Goal: Task Accomplishment & Management: Use online tool/utility

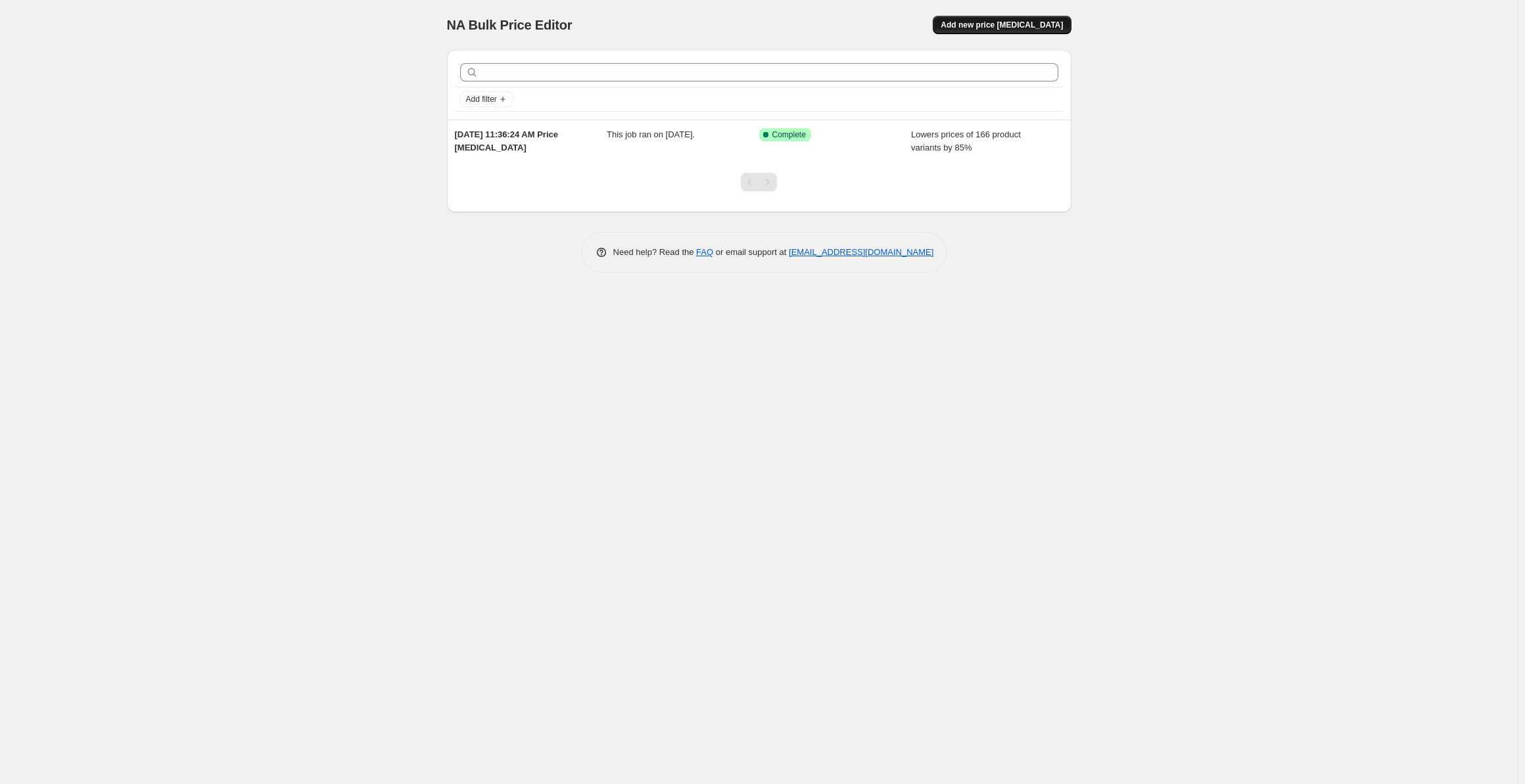
click at [1003, 24] on span "Add new price [MEDICAL_DATA]" at bounding box center [1001, 25] width 122 height 10
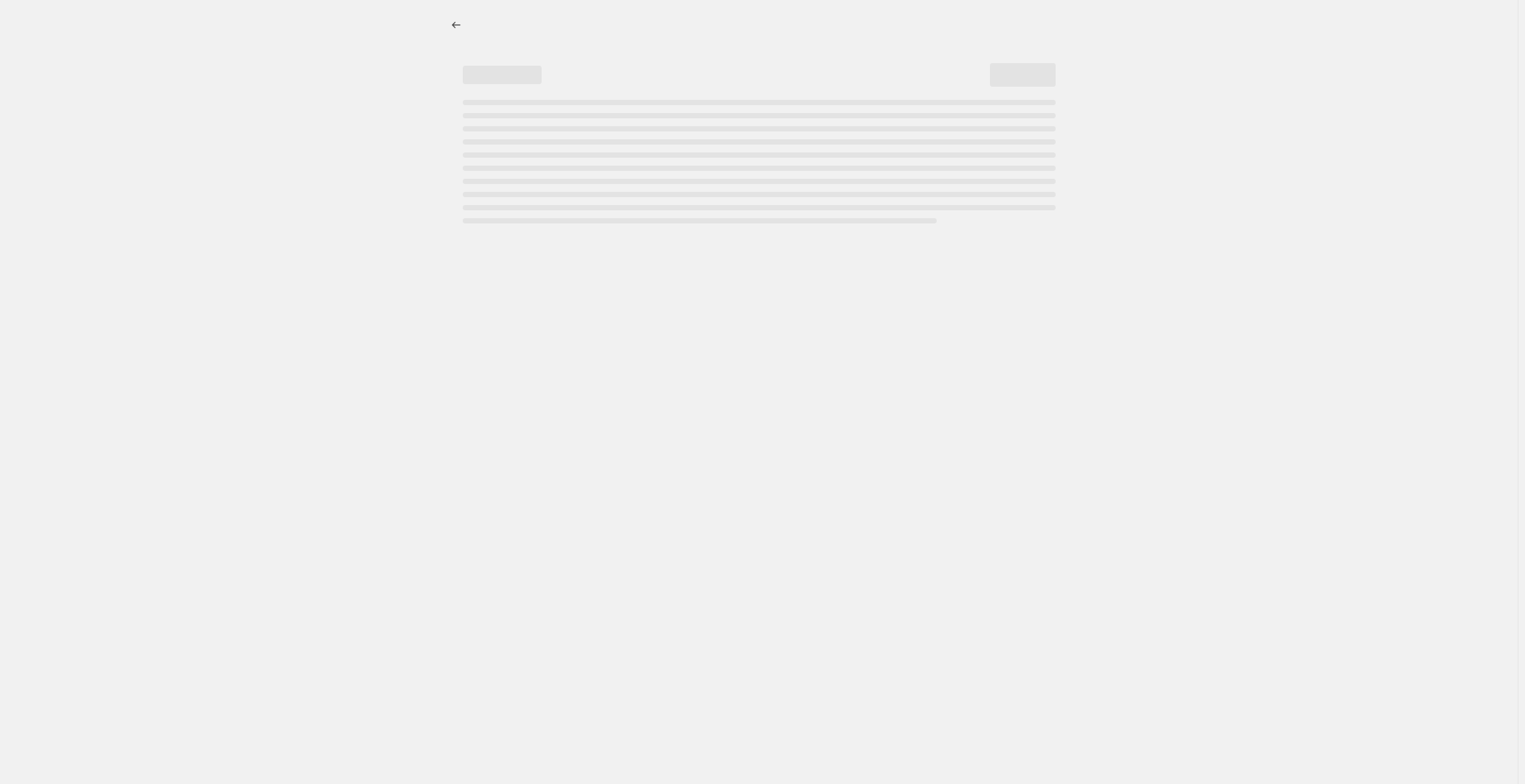
select select "percentage"
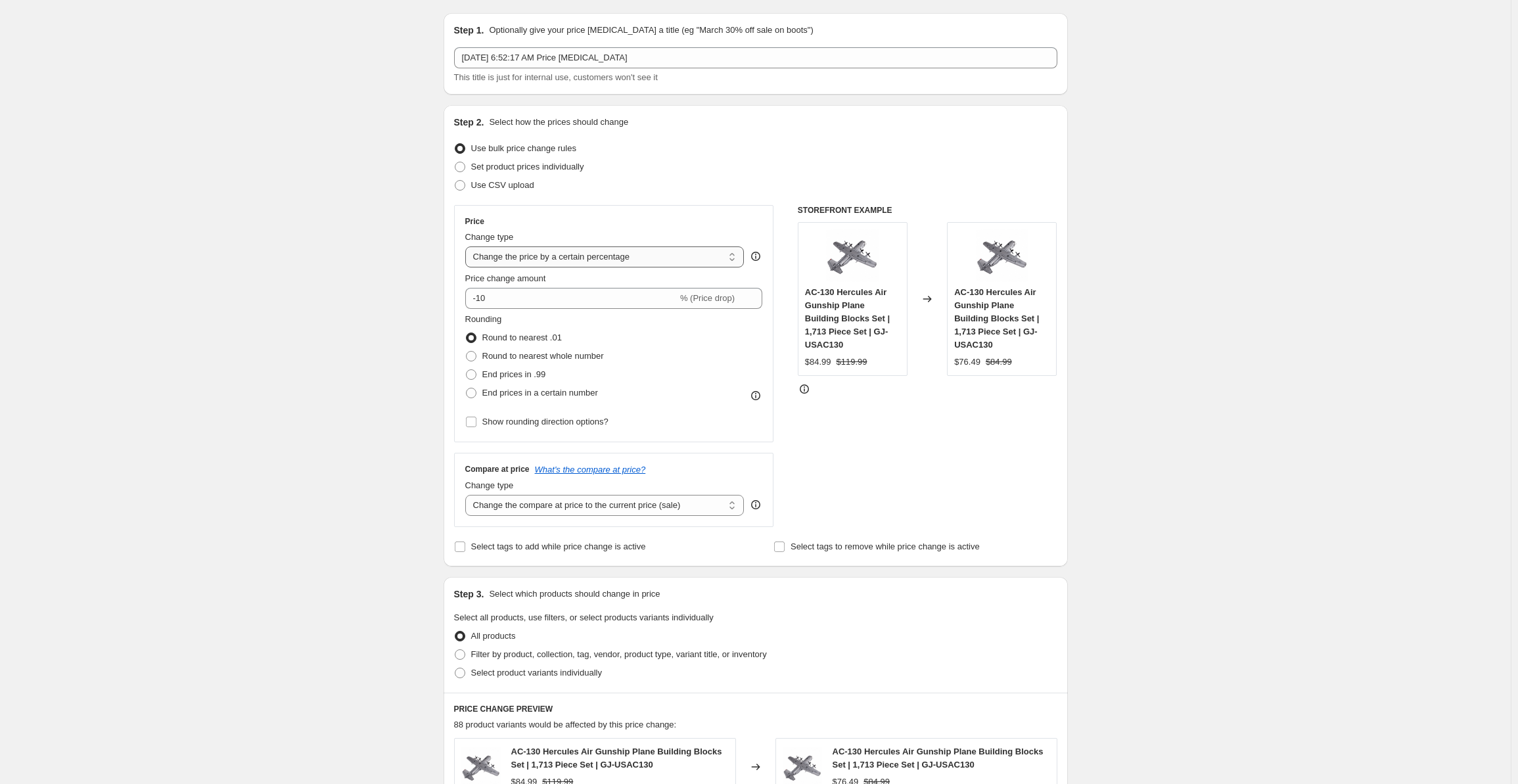
scroll to position [66, 0]
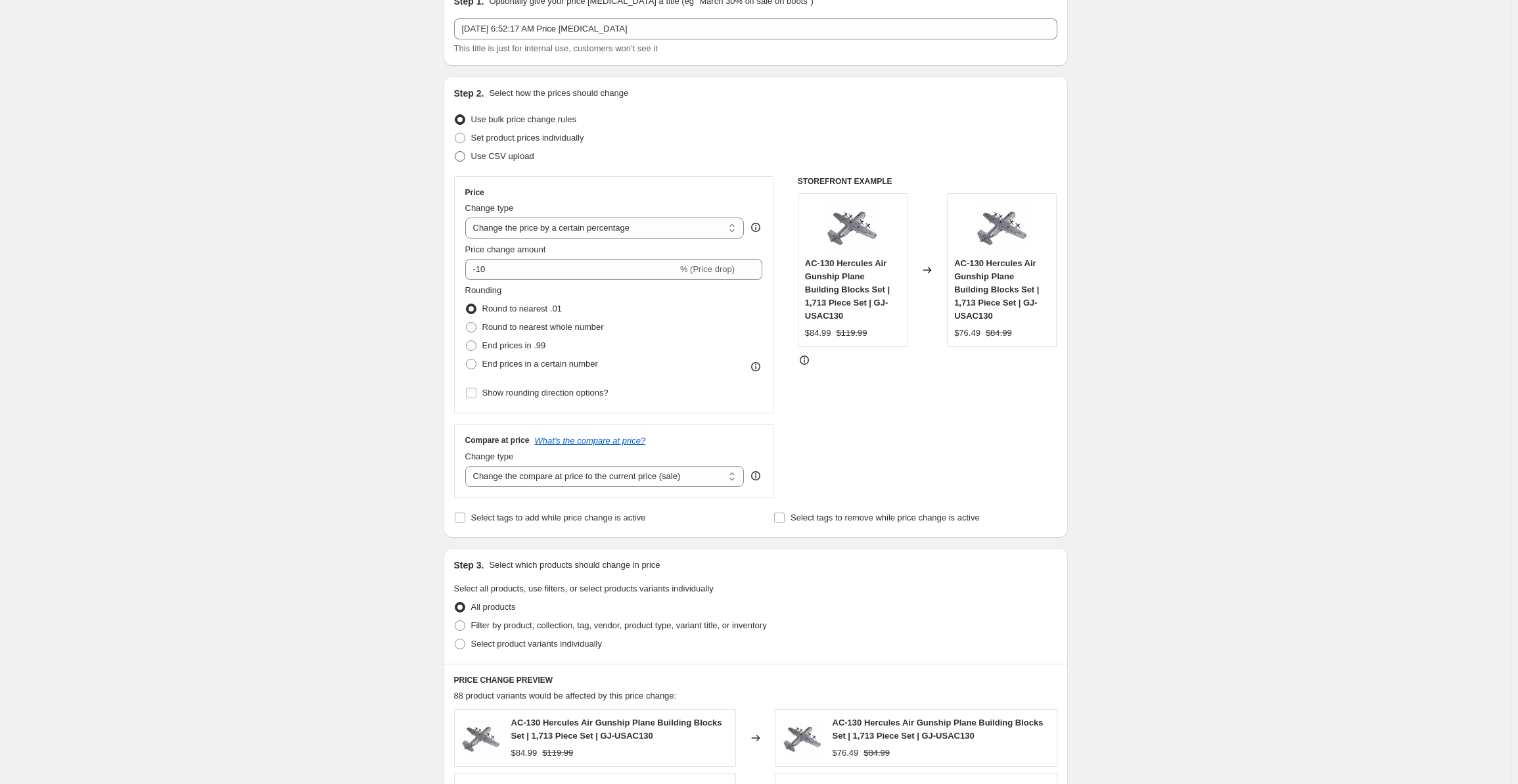
click at [462, 158] on span at bounding box center [460, 156] width 10 height 10
click at [456, 152] on input "Use CSV upload" at bounding box center [455, 151] width 1 height 1
radio input "true"
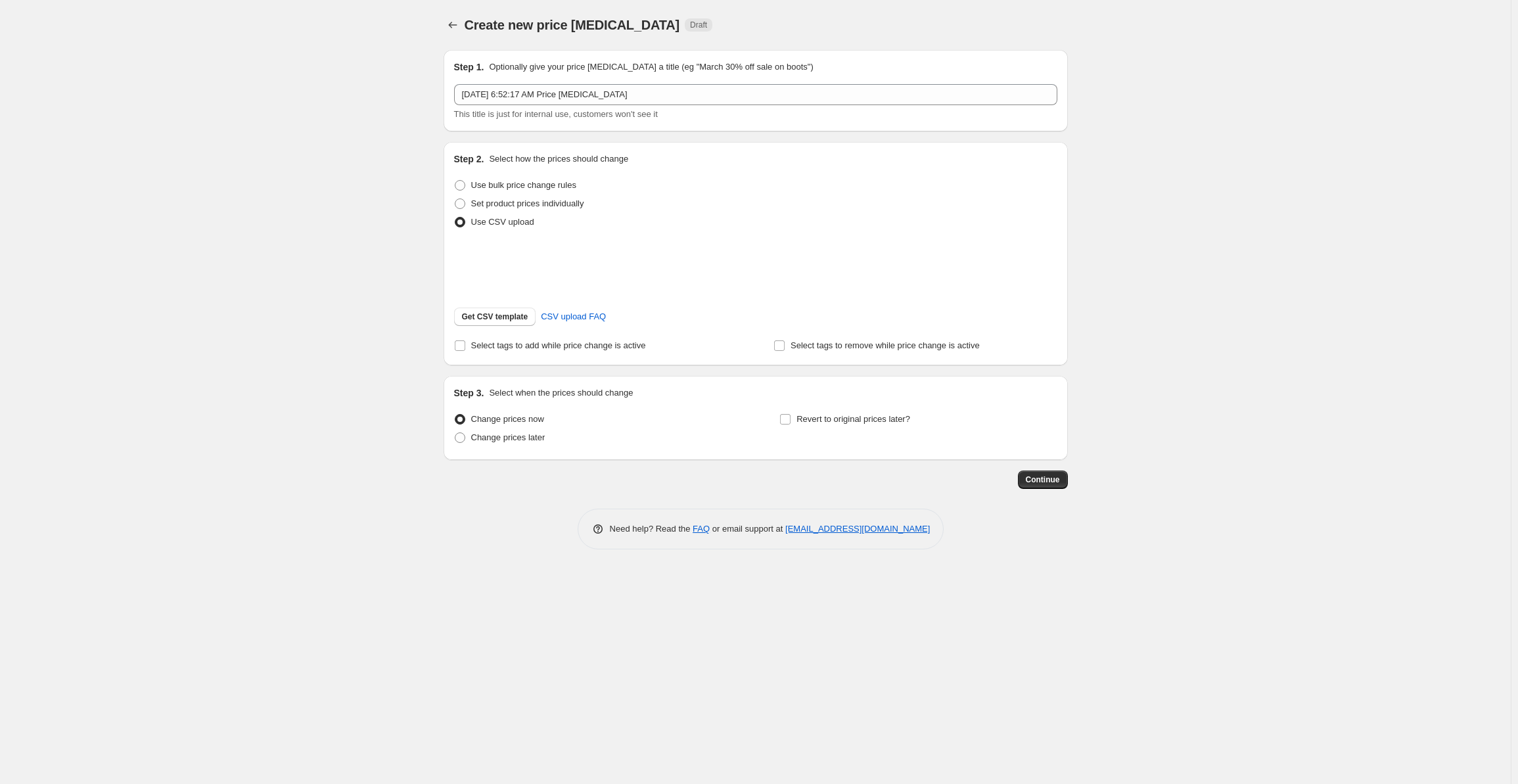
scroll to position [0, 0]
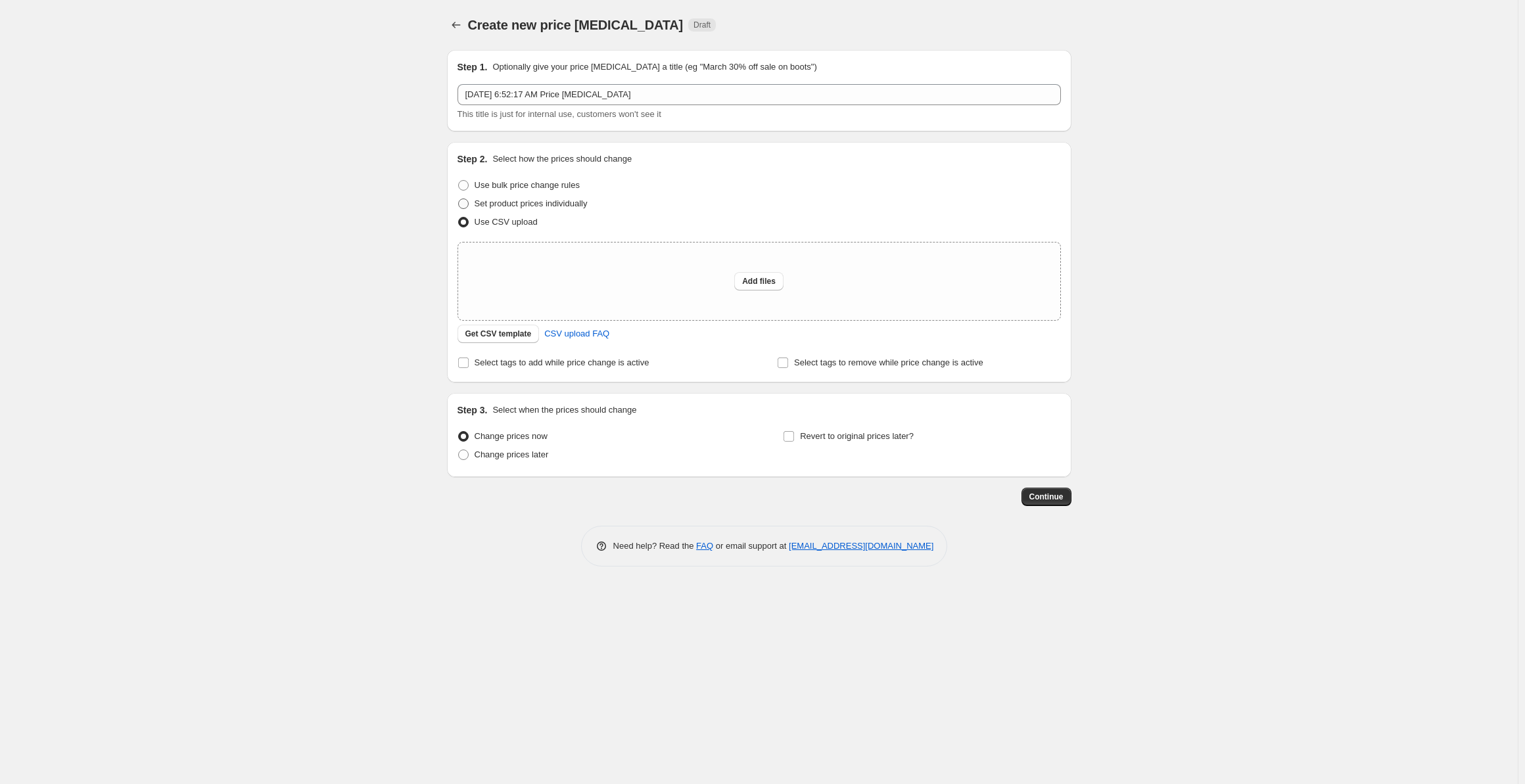
click at [470, 200] on label "Set product prices individually" at bounding box center [523, 204] width 130 height 19
click at [458, 199] on input "Set product prices individually" at bounding box center [458, 198] width 1 height 1
radio input "true"
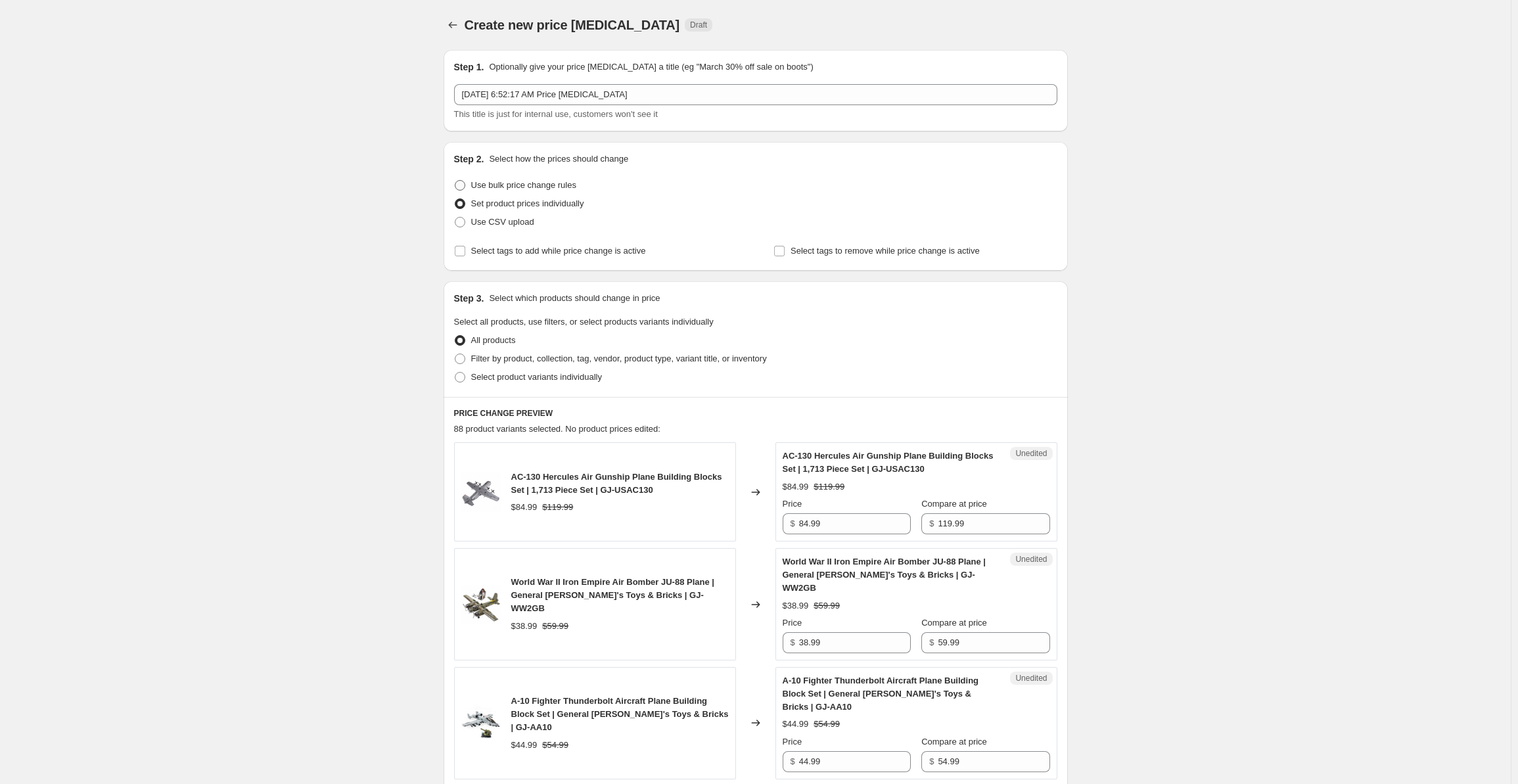
click at [461, 187] on span at bounding box center [460, 185] width 10 height 10
click at [456, 181] on input "Use bulk price change rules" at bounding box center [455, 180] width 1 height 1
radio input "true"
select select "percentage"
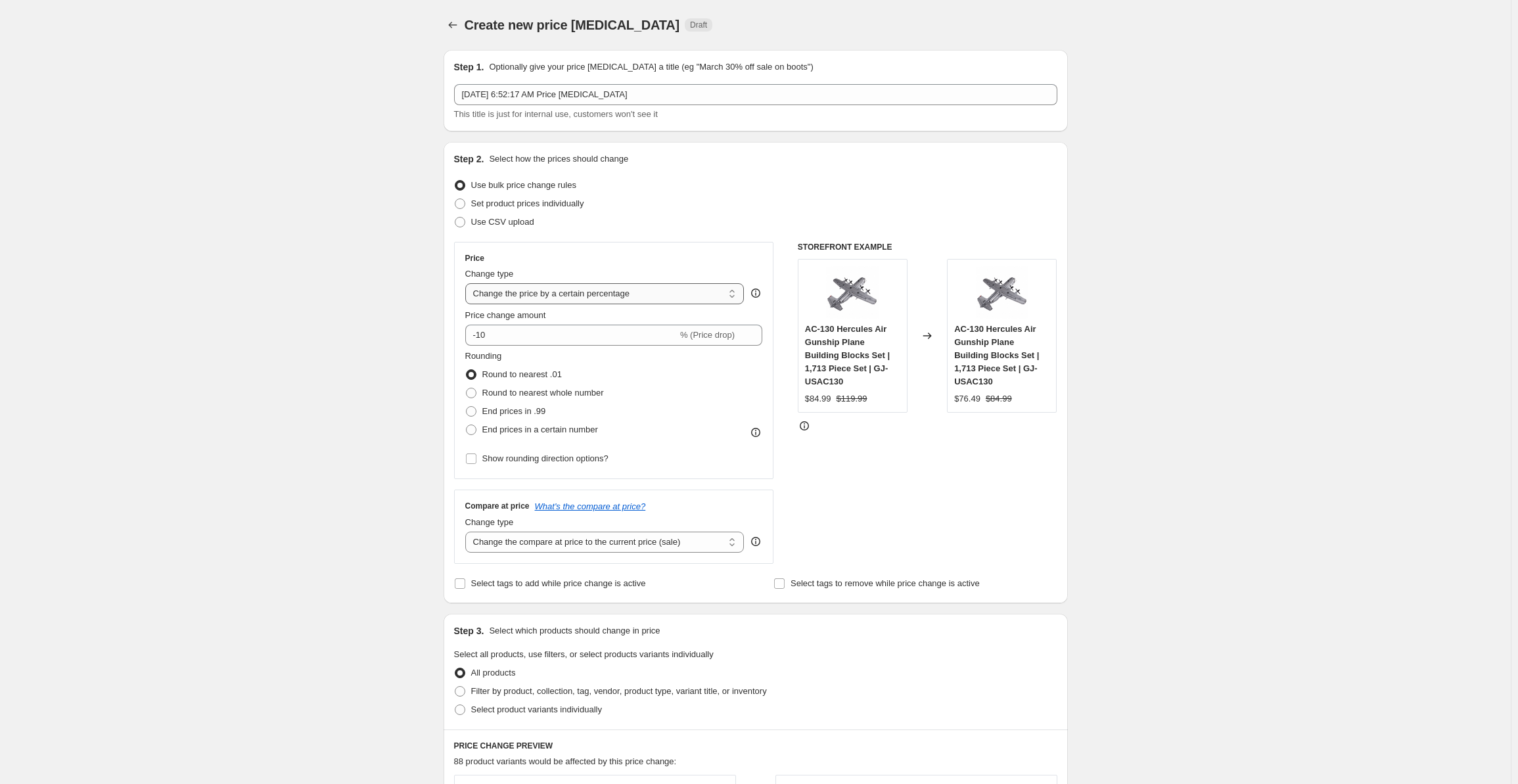
click at [517, 294] on select "Change the price to a certain amount Change the price by a certain amount Chang…" at bounding box center [605, 293] width 280 height 21
drag, startPoint x: 335, startPoint y: 327, endPoint x: 438, endPoint y: 331, distance: 103.1
click at [335, 327] on div "Create new price [MEDICAL_DATA]. This page is ready Create new price [MEDICAL_D…" at bounding box center [755, 687] width 1511 height 1374
click at [481, 337] on input "-10" at bounding box center [571, 335] width 212 height 21
click at [384, 363] on div "Create new price [MEDICAL_DATA]. This page is ready Create new price [MEDICAL_D…" at bounding box center [755, 687] width 1511 height 1374
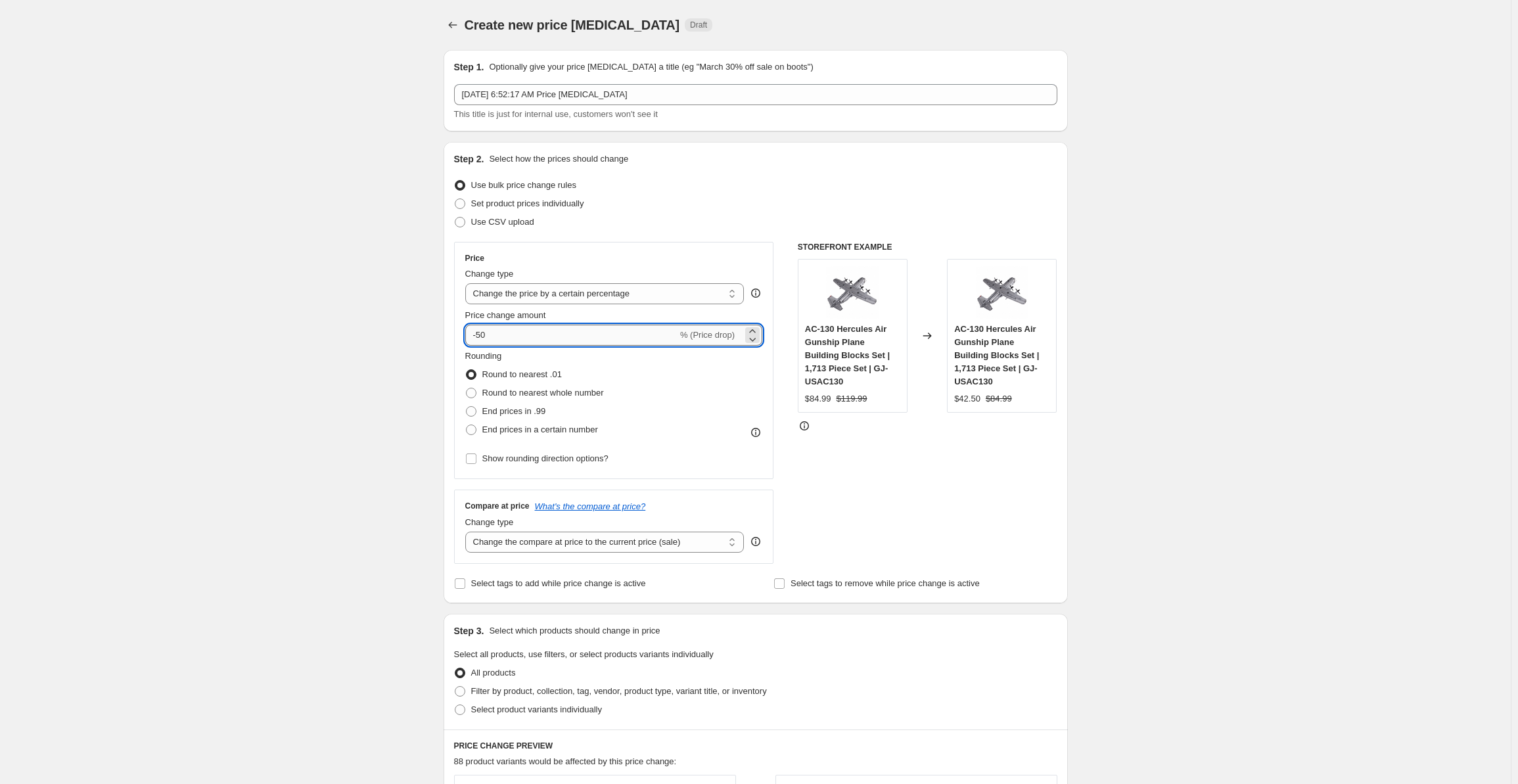
click at [480, 333] on input "-50" at bounding box center [571, 335] width 212 height 21
click at [407, 398] on div "Create new price [MEDICAL_DATA]. This page is ready Create new price [MEDICAL_D…" at bounding box center [755, 687] width 1511 height 1374
click at [483, 334] on input "-80" at bounding box center [571, 335] width 212 height 21
type input "-70"
click at [404, 424] on div "Create new price [MEDICAL_DATA]. This page is ready Create new price [MEDICAL_D…" at bounding box center [755, 687] width 1511 height 1374
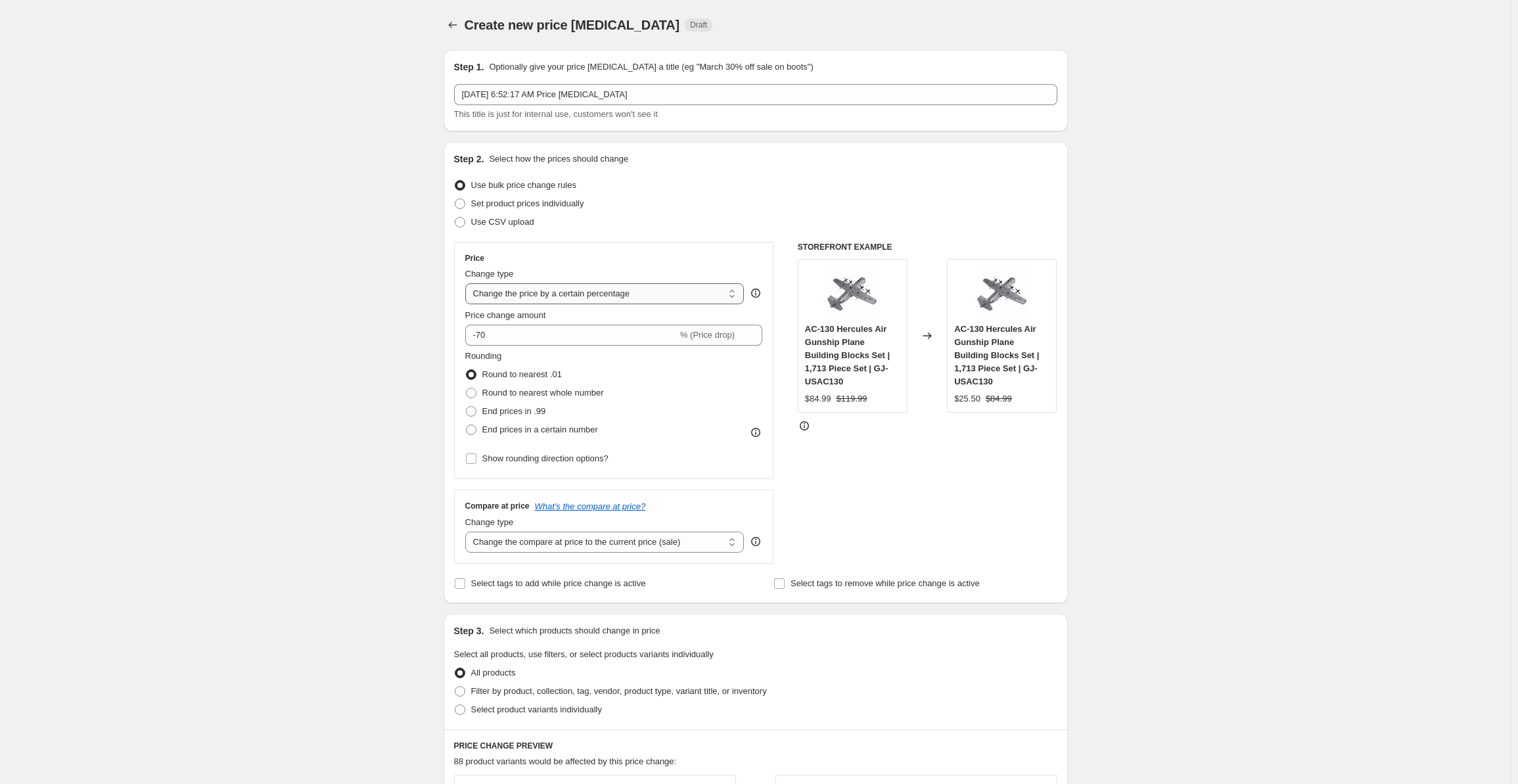
click at [542, 299] on select "Change the price to a certain amount Change the price by a certain amount Chang…" at bounding box center [605, 293] width 280 height 21
click at [411, 335] on div "Create new price [MEDICAL_DATA]. This page is ready Create new price [MEDICAL_D…" at bounding box center [755, 687] width 1511 height 1374
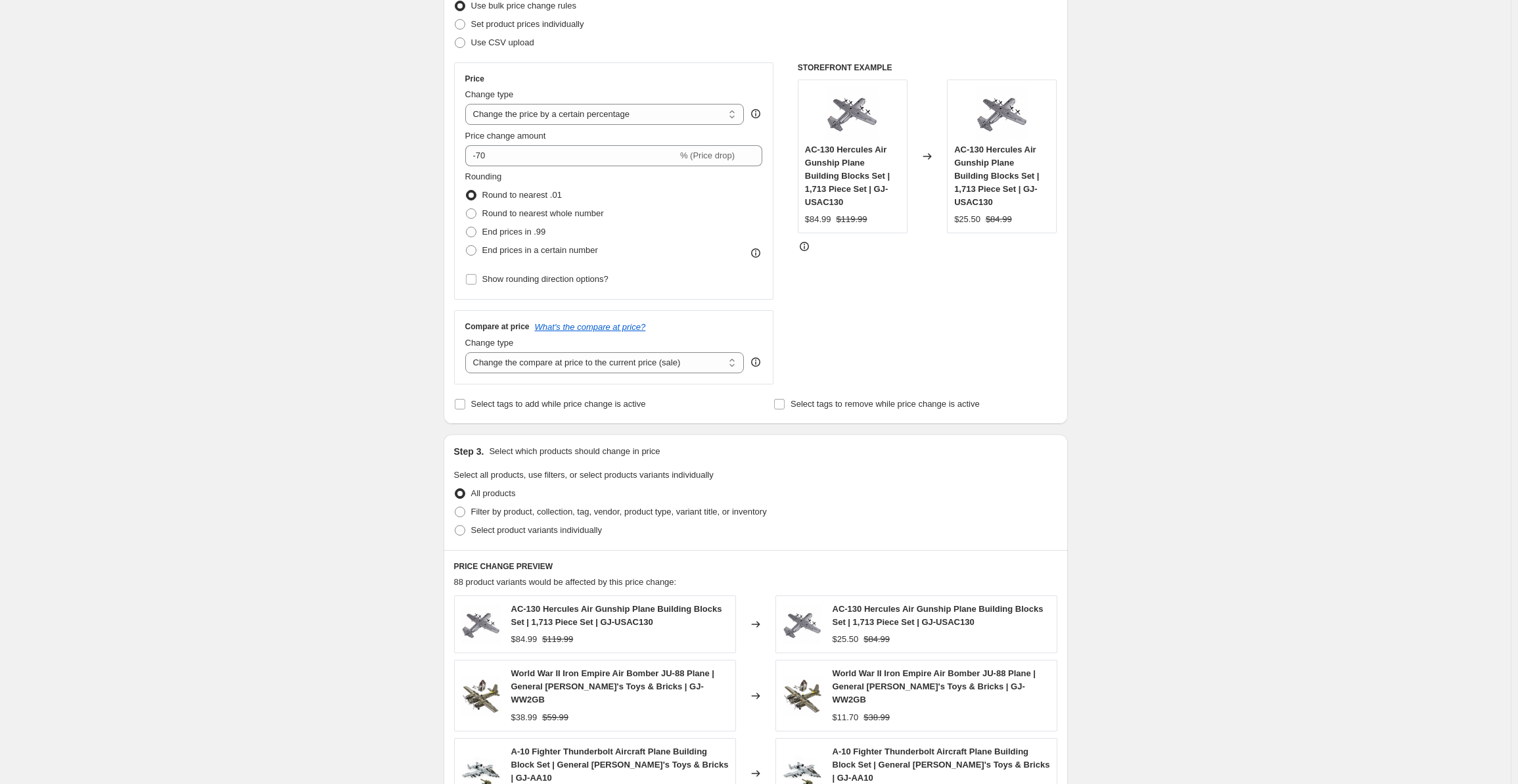
scroll to position [88, 0]
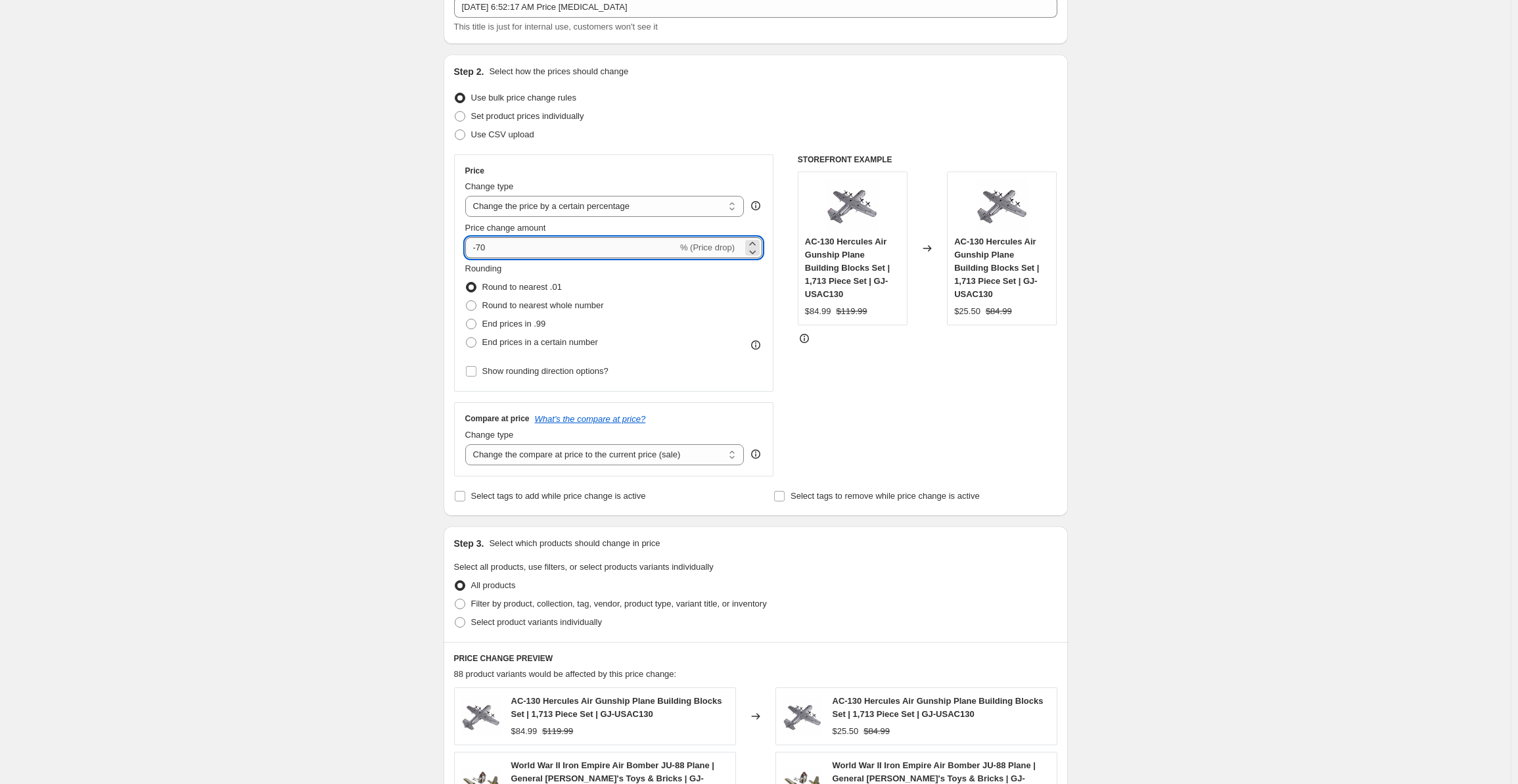
click at [499, 251] on input "-70" at bounding box center [571, 248] width 212 height 21
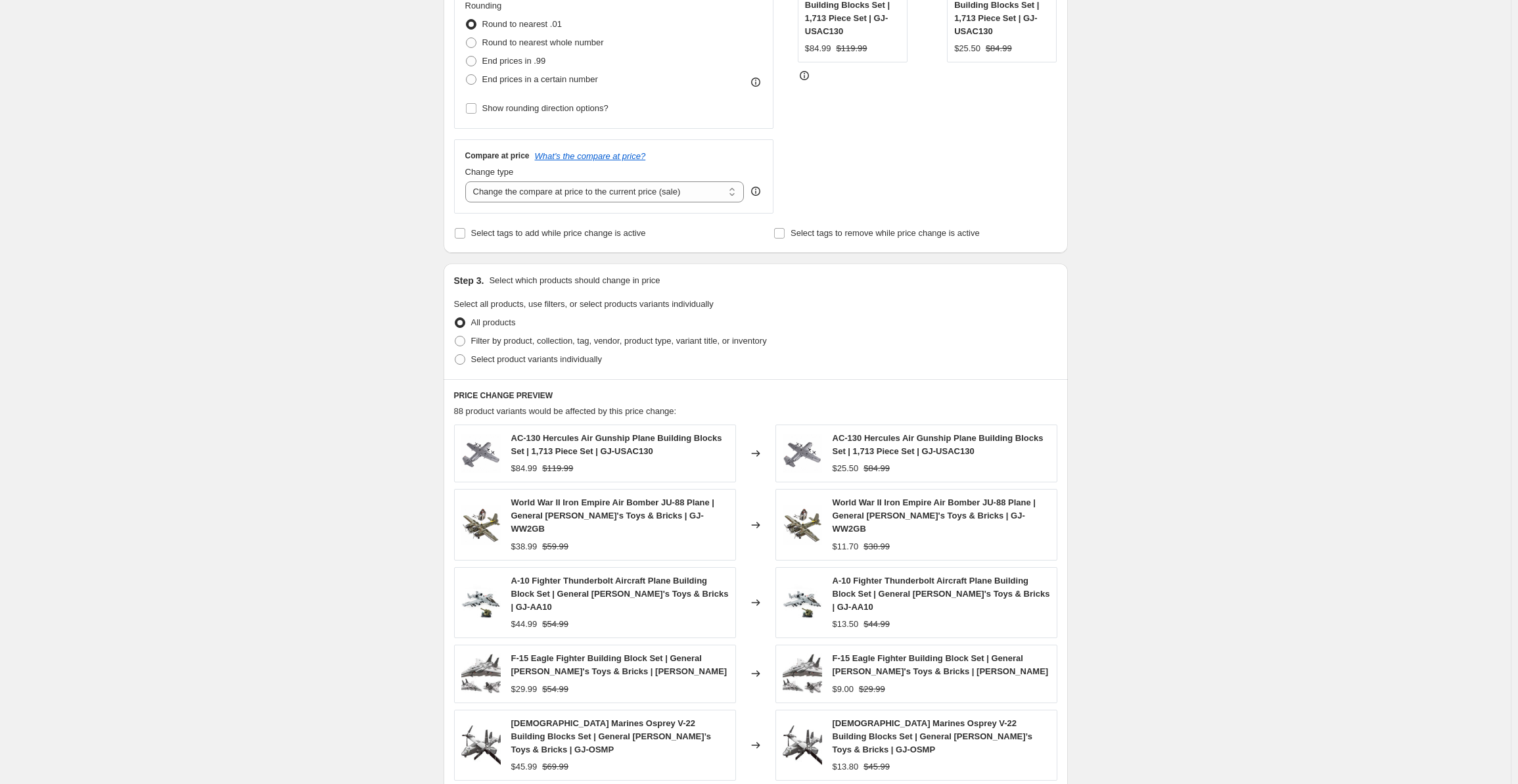
scroll to position [547, 0]
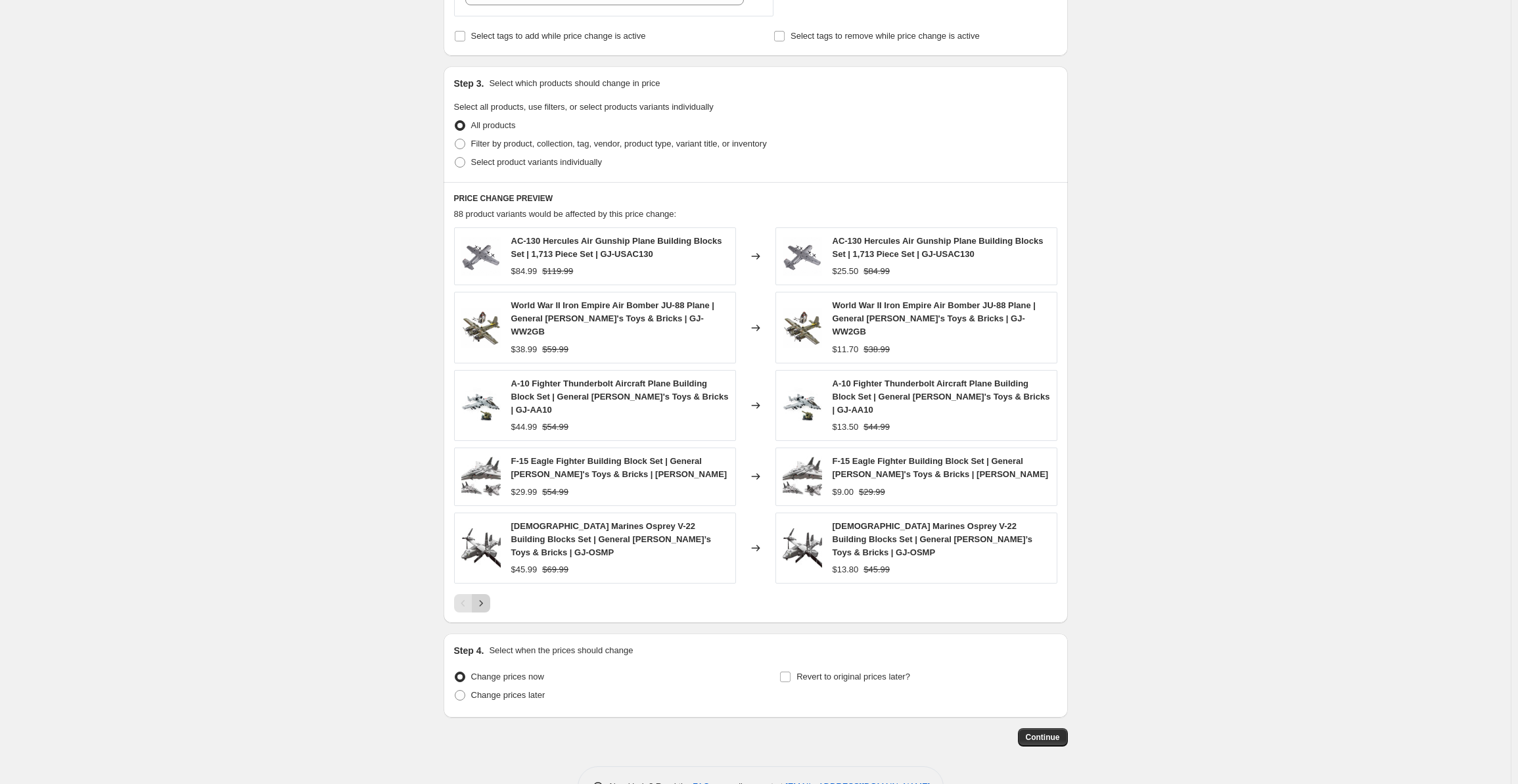
click at [487, 596] on icon "Next" at bounding box center [480, 602] width 13 height 13
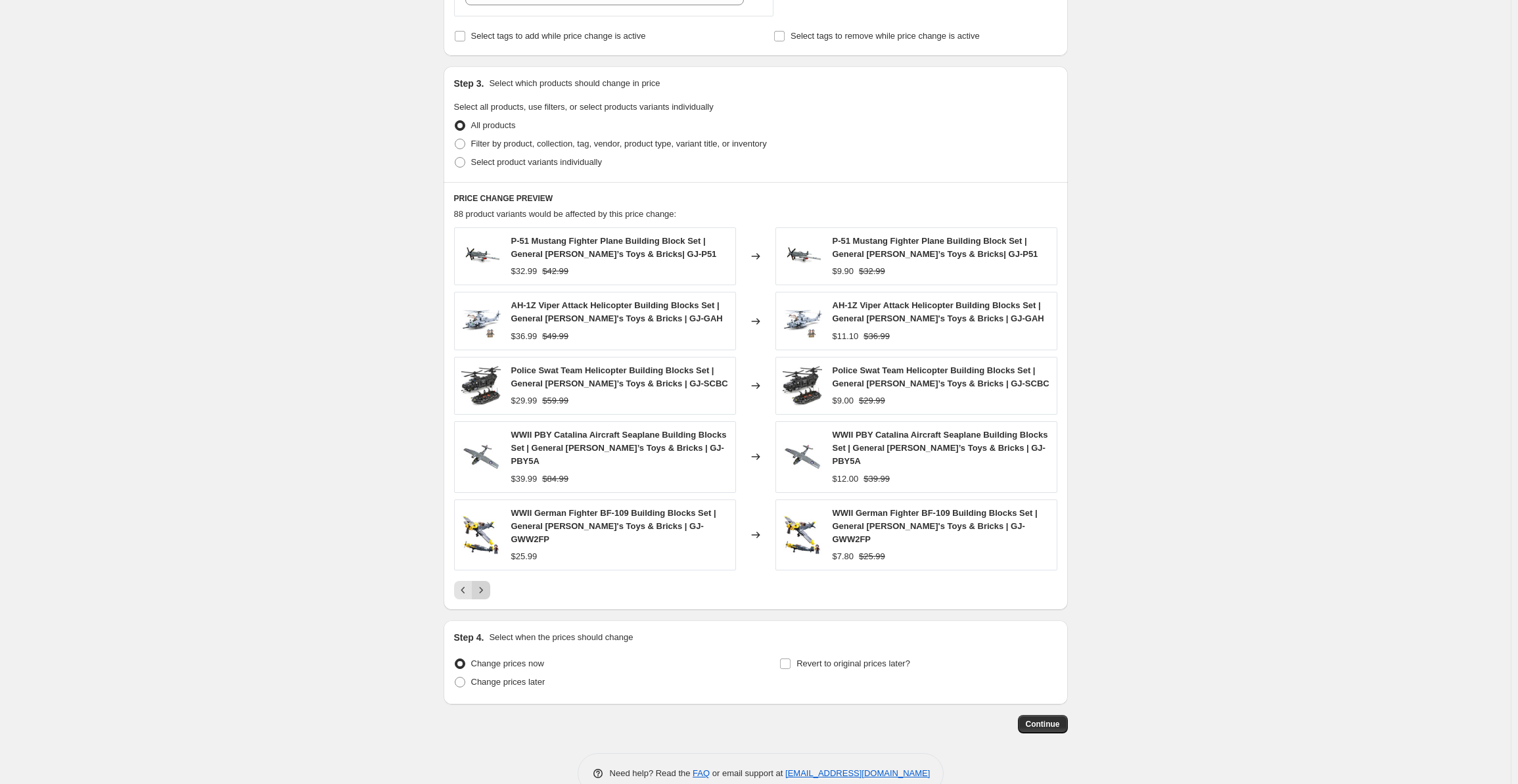
click at [487, 583] on icon "Next" at bounding box center [480, 589] width 13 height 13
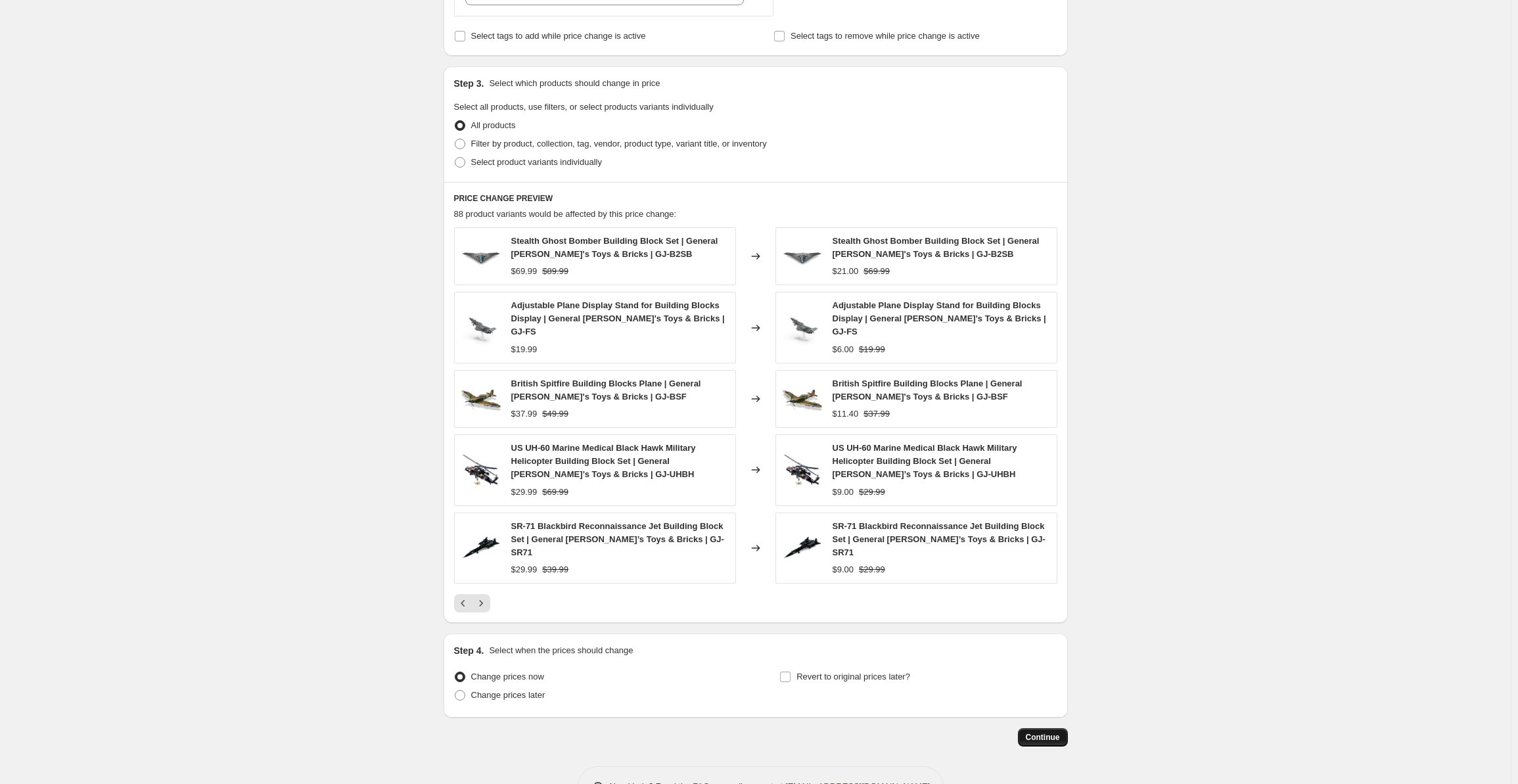
click at [1034, 732] on span "Continue" at bounding box center [1043, 736] width 35 height 10
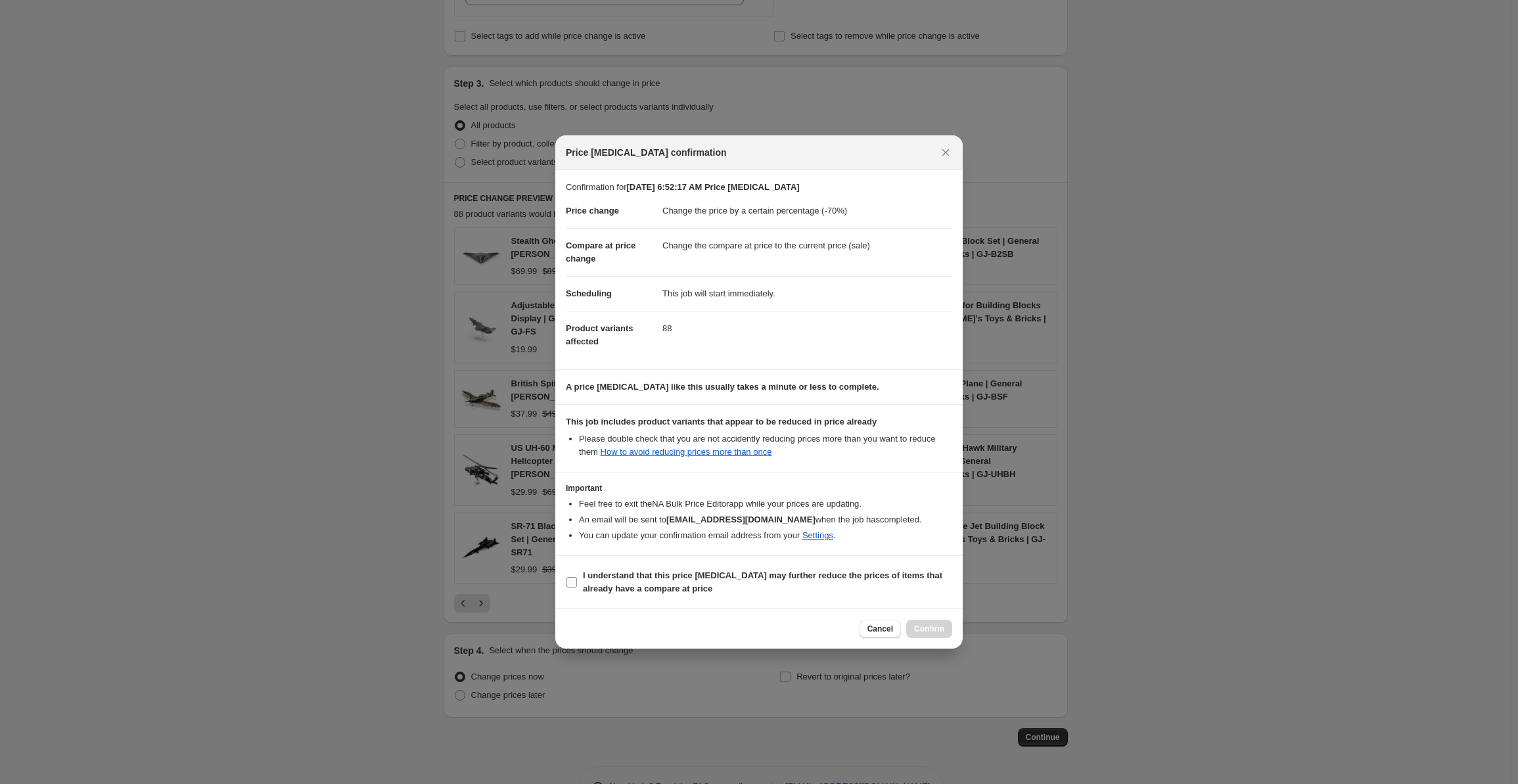
click at [574, 584] on input "I understand that this price [MEDICAL_DATA] may further reduce the prices of it…" at bounding box center [572, 582] width 10 height 10
checkbox input "true"
click at [923, 627] on span "Confirm" at bounding box center [929, 628] width 30 height 10
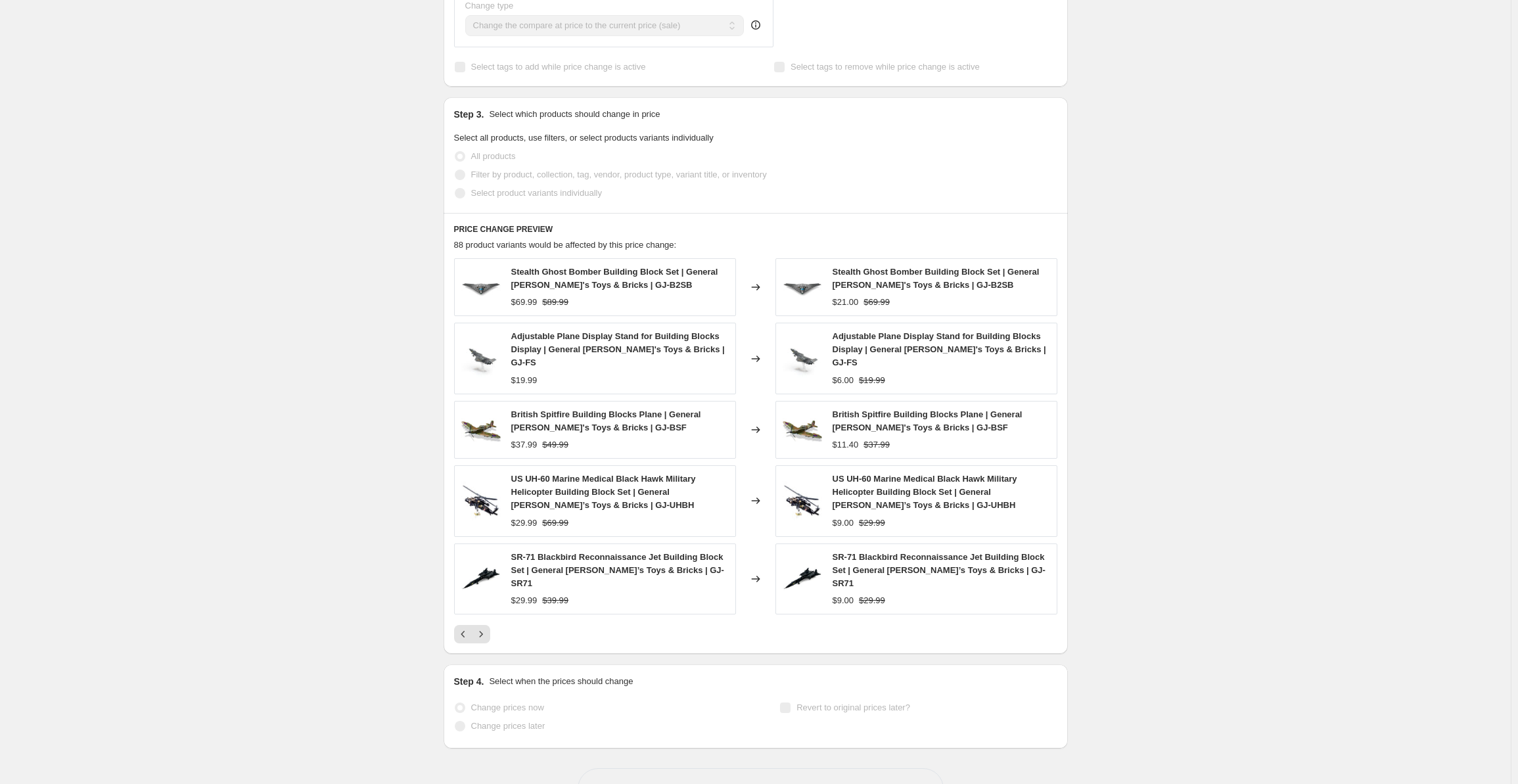
scroll to position [626, 0]
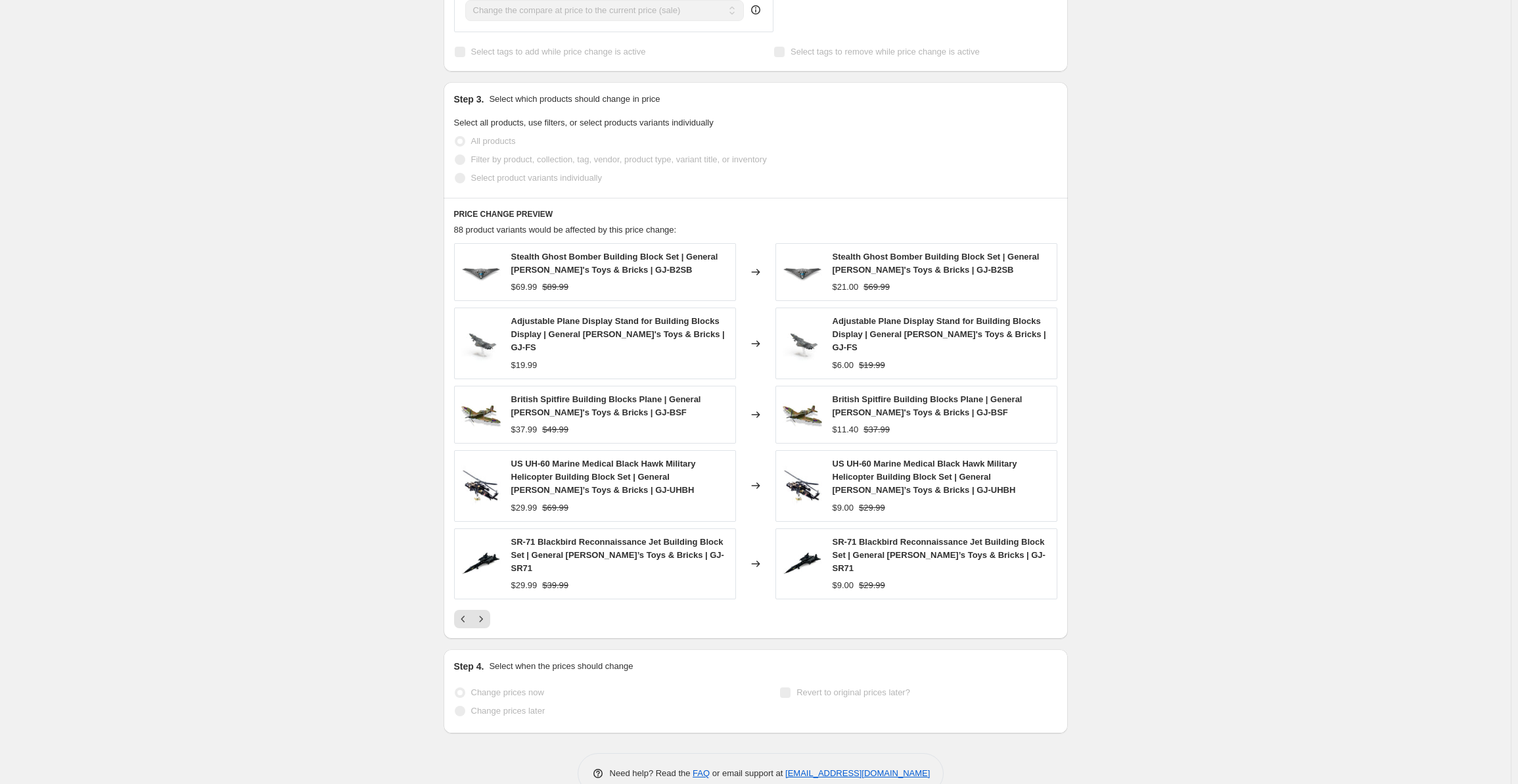
click at [1142, 651] on div "[DATE] 6:52:17 AM Price [MEDICAL_DATA]. This page is ready [DATE] 6:52:17 AM Pr…" at bounding box center [755, 94] width 1511 height 1440
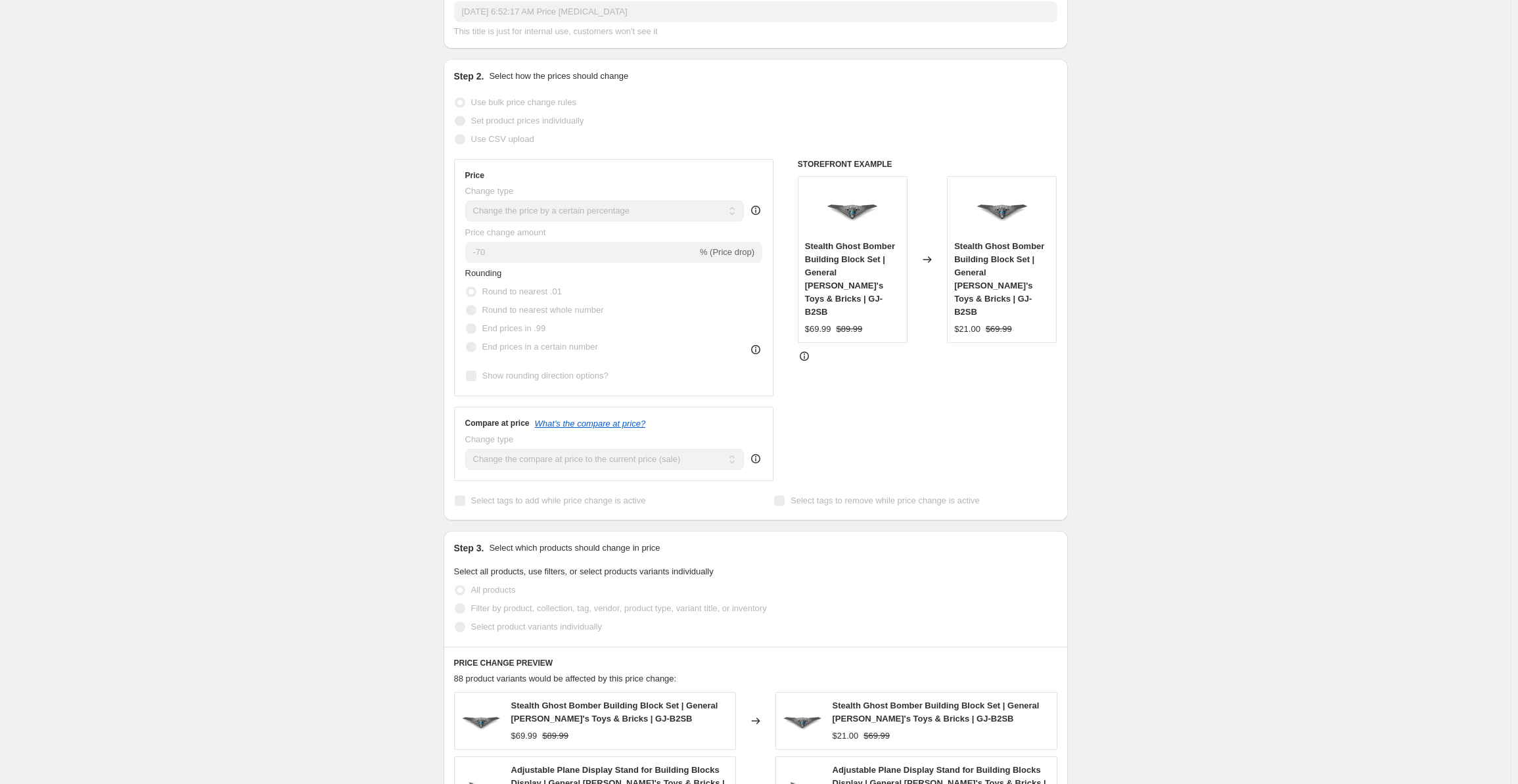
scroll to position [0, 0]
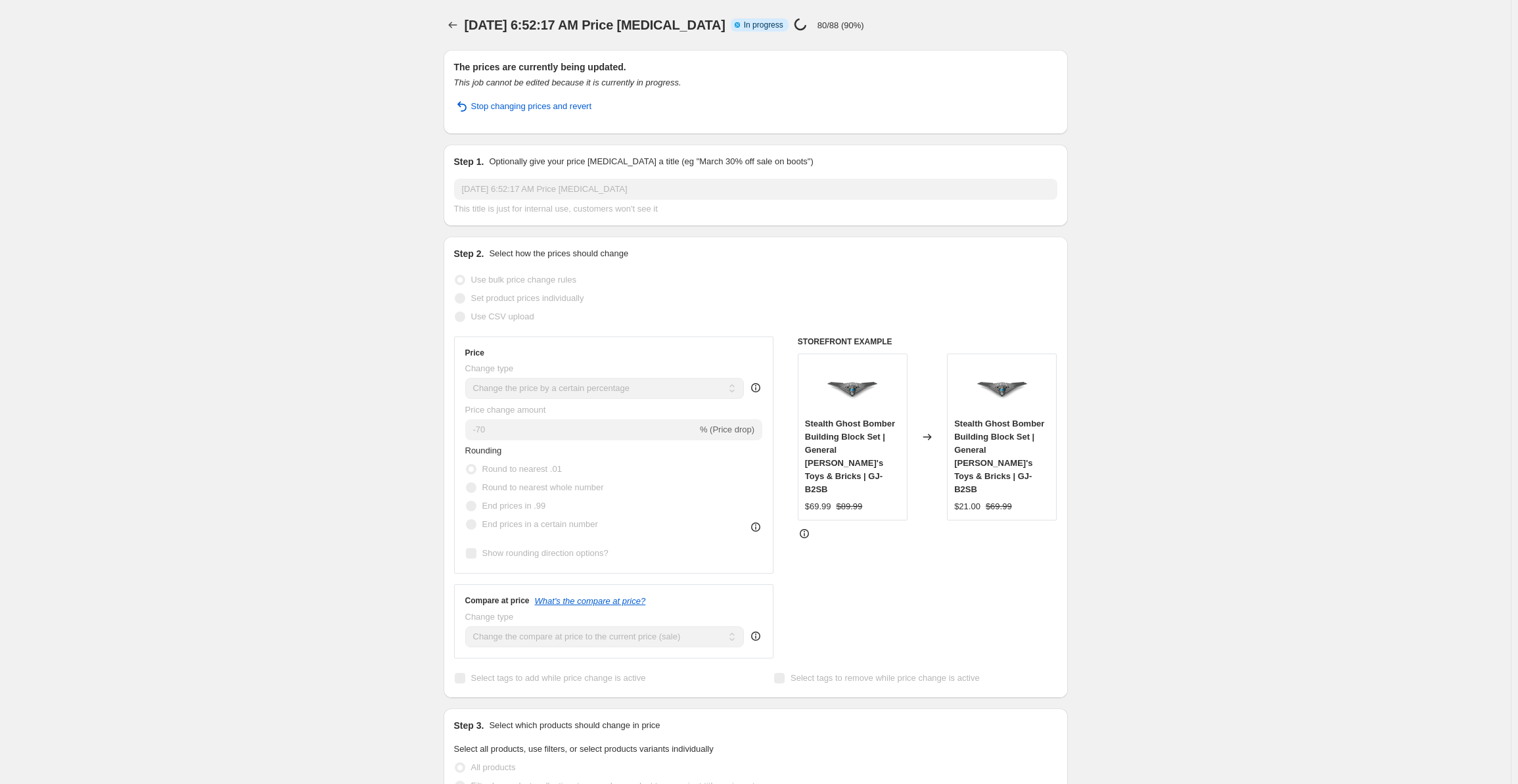
select select "percentage"
